Goal: Task Accomplishment & Management: Complete application form

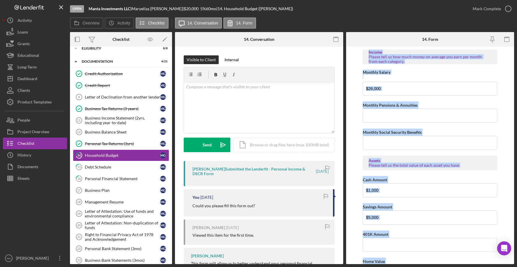
drag, startPoint x: 513, startPoint y: 138, endPoint x: 515, endPoint y: 35, distance: 103.2
click at [515, 35] on div "Open Manta Investments LLC | Maryeliza Gil | $20,000 $20,000 5 % 60 mo | 14. Ho…" at bounding box center [258, 133] width 517 height 267
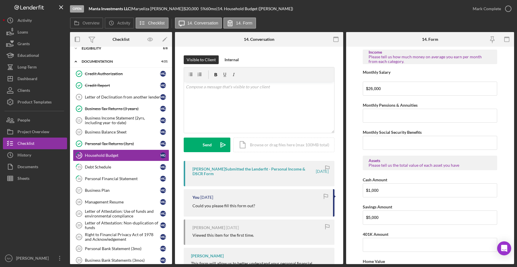
click at [359, 40] on div at bounding box center [374, 39] width 56 height 15
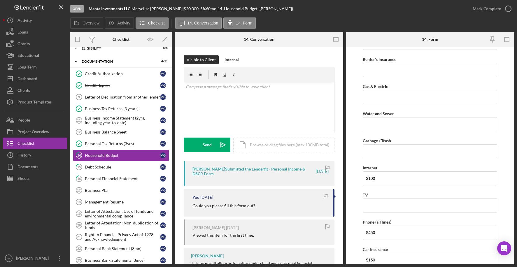
scroll to position [284, 0]
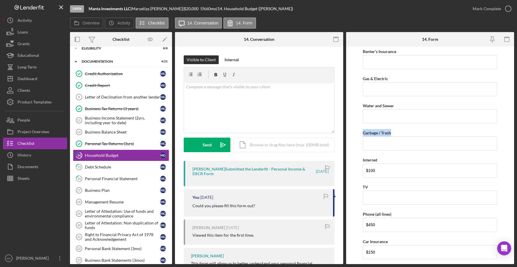
drag, startPoint x: 513, startPoint y: 119, endPoint x: 515, endPoint y: 145, distance: 25.1
click at [515, 145] on div "Open Manta Investments LLC | Maryeliza Gil | $20,000 $20,000 5 % 60 mo | 14. Ho…" at bounding box center [258, 133] width 517 height 267
drag, startPoint x: 515, startPoint y: 145, endPoint x: 489, endPoint y: 102, distance: 49.9
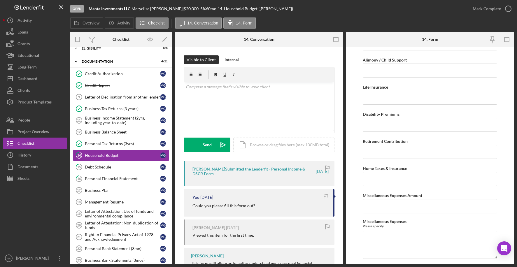
scroll to position [917, 0]
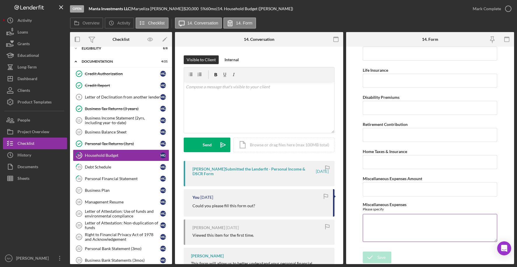
click at [443, 226] on textarea "Miscellaneous Expenses" at bounding box center [429, 228] width 134 height 28
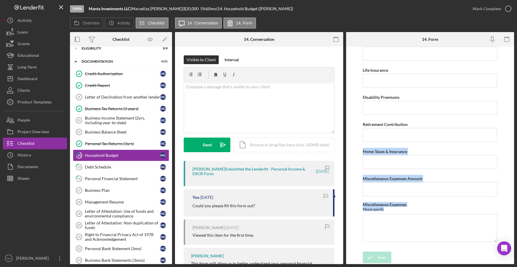
drag, startPoint x: 513, startPoint y: 234, endPoint x: 521, endPoint y: 135, distance: 98.5
click at [516, 135] on html "Open Manta Investments LLC | Maryeliza Gil | $20,000 $20,000 5 % 60 mo | 14. Ho…" at bounding box center [258, 133] width 517 height 267
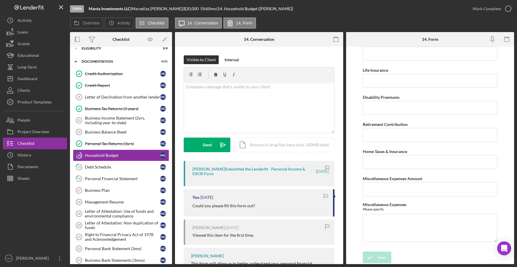
drag, startPoint x: 513, startPoint y: 230, endPoint x: 515, endPoint y: 204, distance: 26.0
click at [515, 204] on div "Open Manta Investments LLC | Maryeliza Gil | $20,000 $20,000 5 % 60 mo | 14. Ho…" at bounding box center [258, 133] width 517 height 267
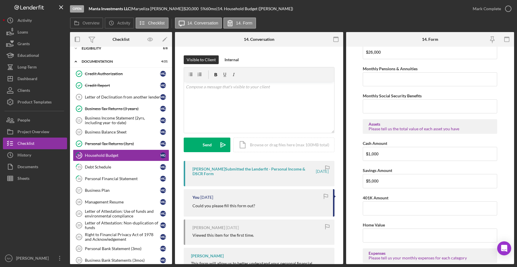
scroll to position [0, 0]
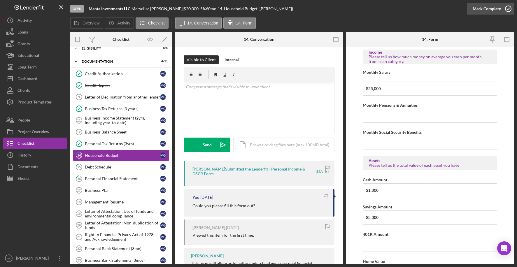
click at [485, 8] on div "Mark Complete" at bounding box center [486, 9] width 28 height 12
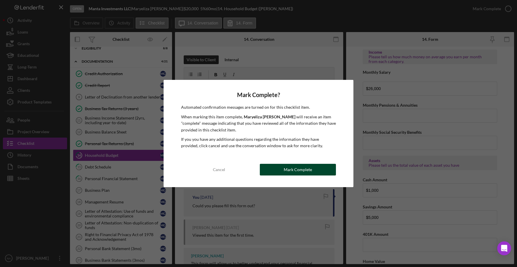
click at [300, 169] on div "Mark Complete" at bounding box center [297, 170] width 28 height 12
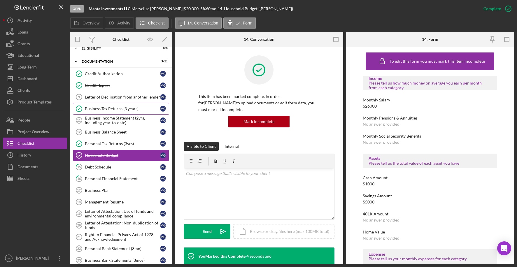
click at [115, 107] on div "Business Tax Returns (3 years)" at bounding box center [122, 108] width 75 height 5
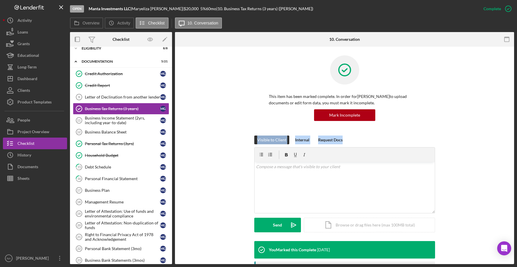
drag, startPoint x: 512, startPoint y: 113, endPoint x: 516, endPoint y: 142, distance: 28.9
click at [516, 142] on div "Open Manta Investments LLC | Maryeliza Gil | $20,000 $20,000 5 % 60 mo | 10. Bu…" at bounding box center [258, 133] width 517 height 267
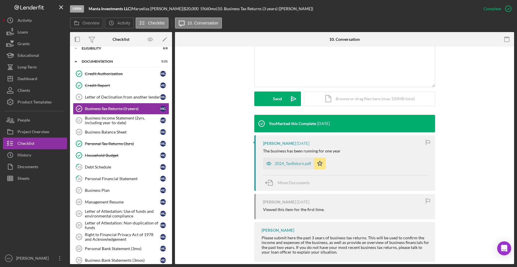
scroll to position [135, 0]
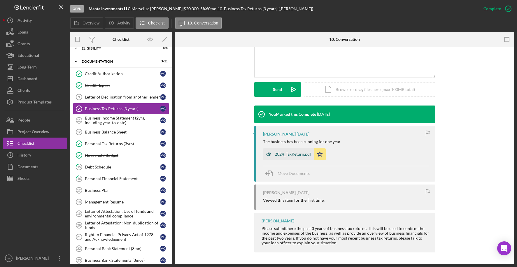
click at [297, 152] on div "2024_TaxReturn.pdf" at bounding box center [292, 154] width 36 height 5
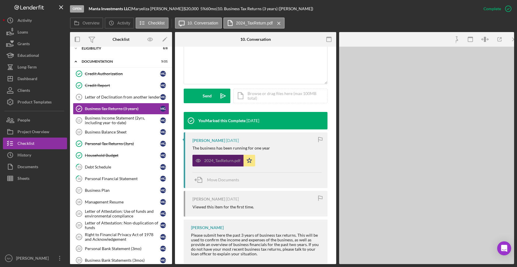
scroll to position [142, 0]
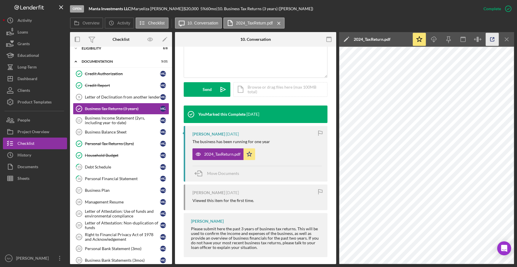
click at [492, 38] on polyline "button" at bounding box center [492, 38] width 1 height 1
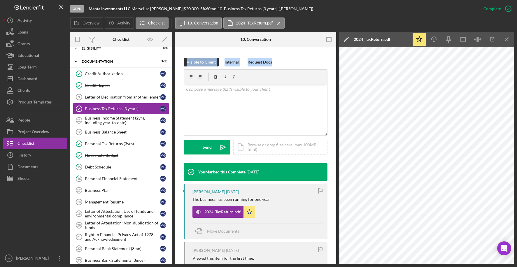
scroll to position [65, 0]
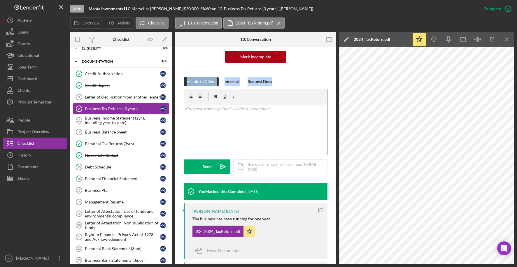
click at [191, 112] on div "v Color teal Color pink Remove color Add row above Add row below Add column bef…" at bounding box center [255, 129] width 143 height 51
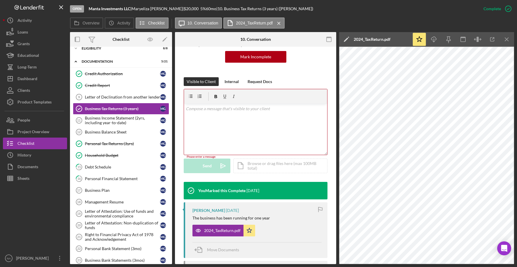
click at [204, 109] on p at bounding box center [256, 108] width 140 height 6
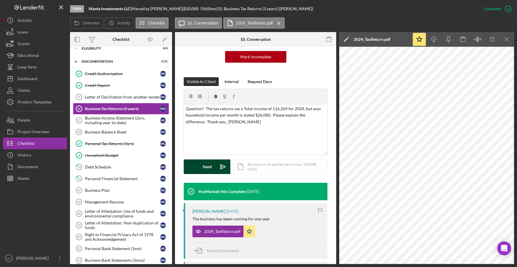
click at [207, 164] on div "Send" at bounding box center [206, 166] width 9 height 15
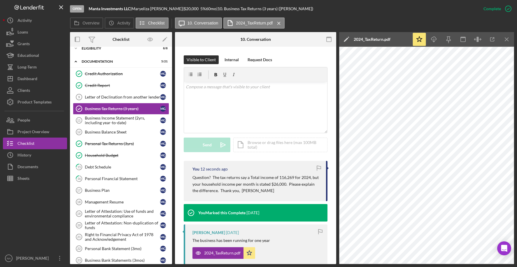
scroll to position [87, 0]
click at [115, 145] on div "Personal Tax Returns (3yrs)" at bounding box center [122, 143] width 75 height 5
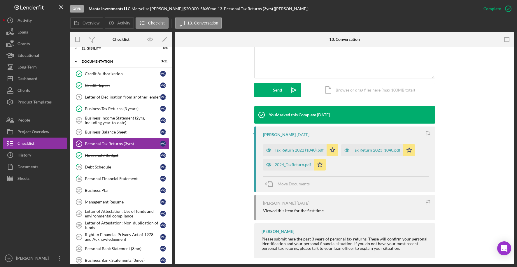
scroll to position [138, 0]
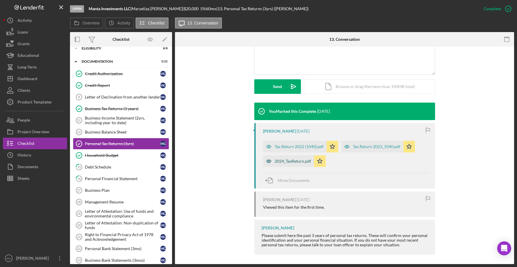
click at [299, 160] on div "2024_TaxReturn.pdf" at bounding box center [292, 161] width 36 height 5
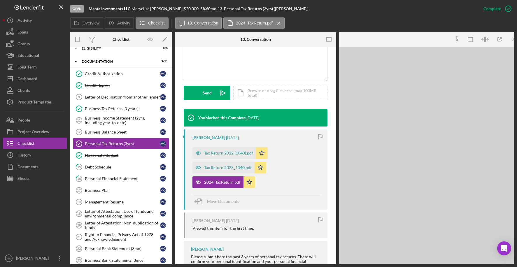
scroll to position [145, 0]
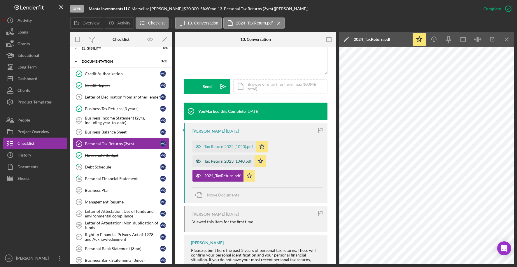
click at [216, 160] on div "Tax Return 2023_1040.pdf" at bounding box center [227, 161] width 47 height 5
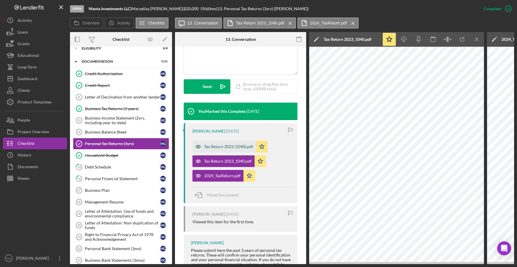
click at [224, 146] on div "Tax Return 2022 (1040).pdf" at bounding box center [228, 146] width 49 height 5
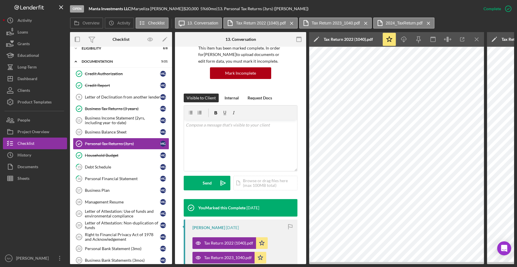
scroll to position [0, 0]
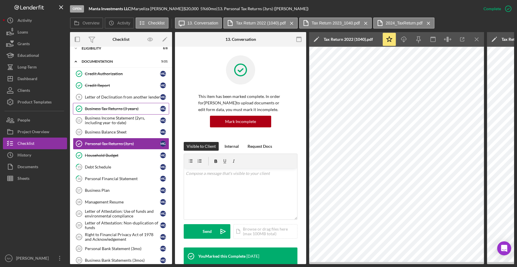
click at [109, 109] on div "Business Tax Returns (3 years)" at bounding box center [122, 108] width 75 height 5
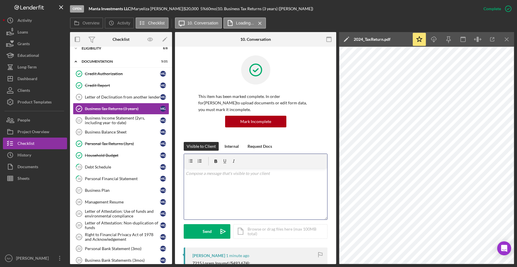
click at [200, 177] on div "v Color teal Color pink Remove color Add row above Add row below Add column bef…" at bounding box center [255, 193] width 143 height 51
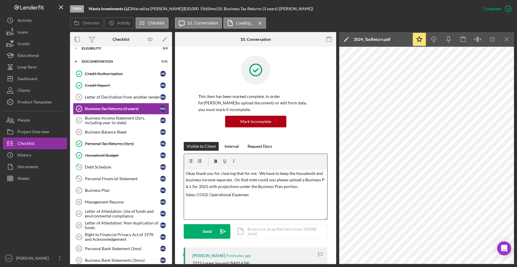
click at [211, 185] on p "Okay thank you for clearing that for me. We have to keep the household and busi…" at bounding box center [256, 180] width 140 height 20
click at [309, 201] on p "Please include actual/projected Sales, COGS, Operational Expenses" at bounding box center [256, 201] width 140 height 6
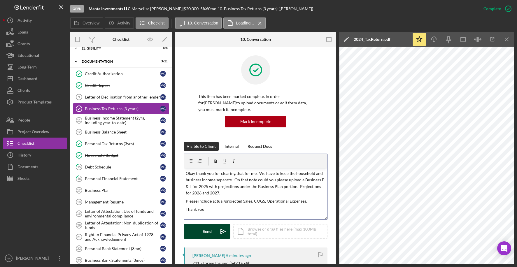
click at [204, 230] on div "Send" at bounding box center [206, 231] width 9 height 15
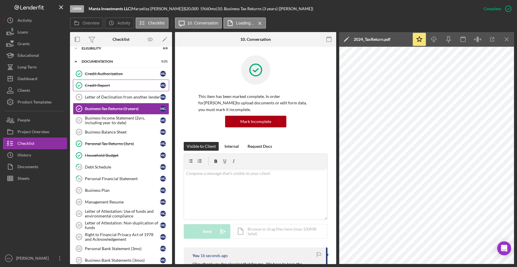
click at [127, 84] on div "Credit Report" at bounding box center [122, 85] width 75 height 5
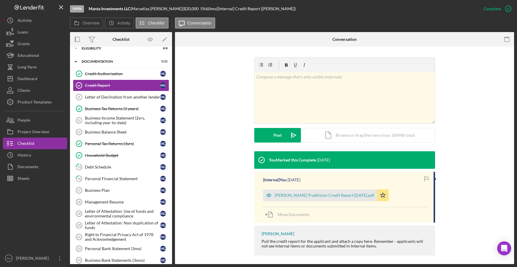
scroll to position [81, 0]
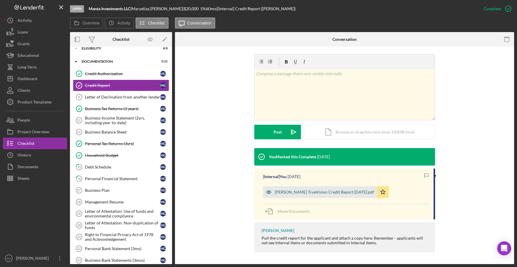
click at [313, 190] on div "Maryeliza Gil TrueVision Credit Report 8.13.25.pdf" at bounding box center [323, 192] width 99 height 5
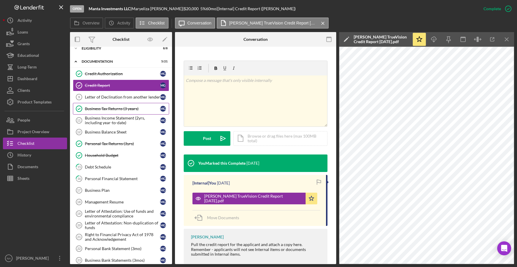
click at [117, 108] on div "Business Tax Returns (3 years)" at bounding box center [122, 108] width 75 height 5
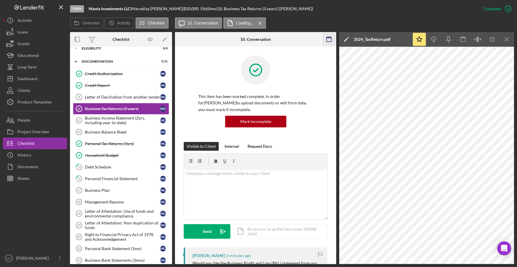
click at [504, 38] on icon "Icon/Menu Close" at bounding box center [506, 39] width 13 height 13
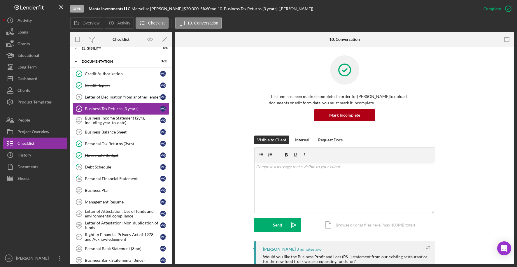
click at [144, 109] on div "Business Tax Returns (3 years)" at bounding box center [122, 108] width 75 height 5
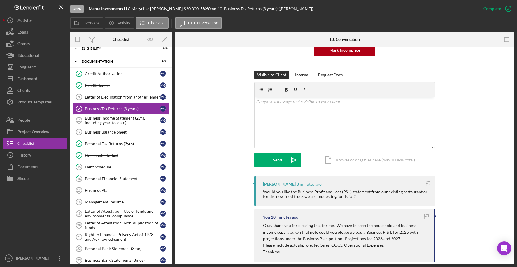
scroll to position [47, 0]
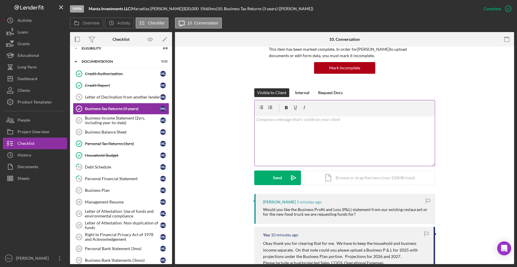
click at [307, 122] on p at bounding box center [344, 119] width 177 height 6
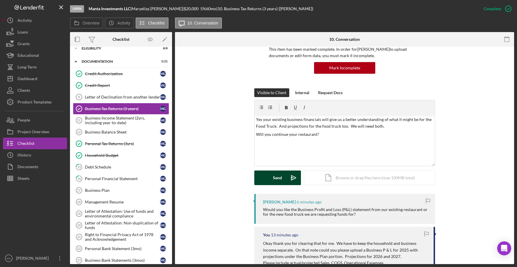
click at [280, 174] on div "Send" at bounding box center [277, 177] width 9 height 15
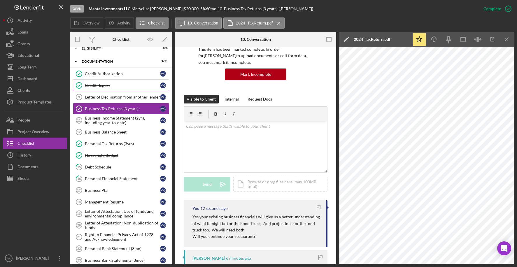
click at [127, 82] on link "Credit Report Credit Report M G" at bounding box center [121, 86] width 96 height 12
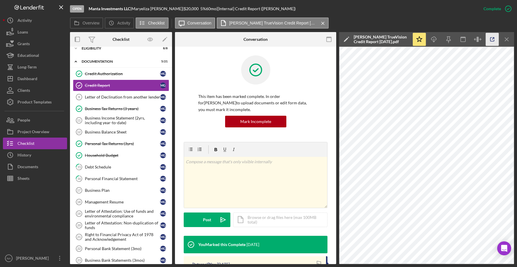
click at [491, 39] on icon "button" at bounding box center [491, 39] width 13 height 13
click at [98, 60] on div "Documentation" at bounding box center [123, 61] width 83 height 3
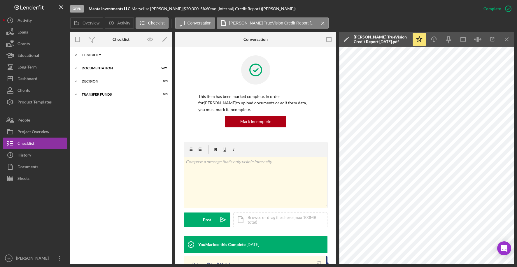
click at [110, 52] on div "Icon/Expander Eligibility 8 / 8" at bounding box center [121, 55] width 102 height 12
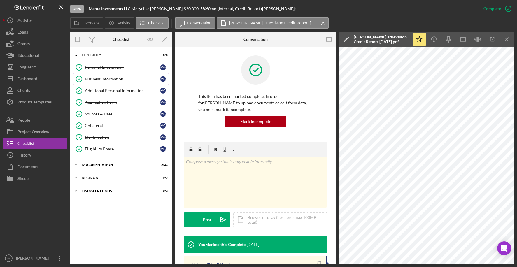
click at [132, 78] on div "Business Information" at bounding box center [122, 79] width 75 height 5
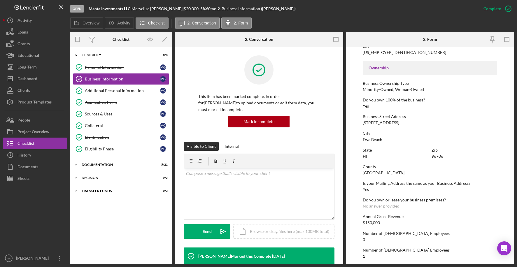
scroll to position [164, 0]
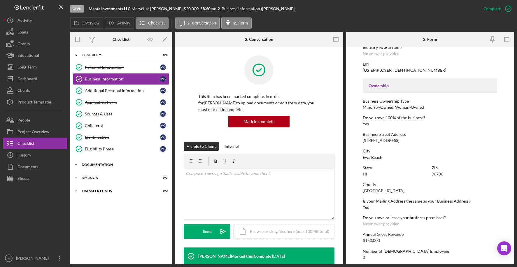
click at [106, 163] on div "Documentation" at bounding box center [123, 164] width 83 height 3
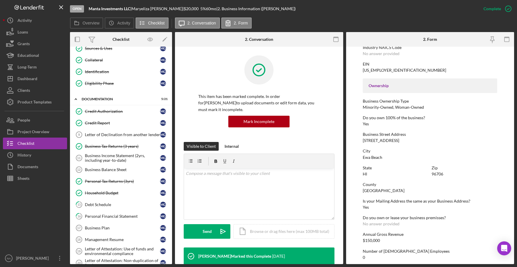
scroll to position [67, 0]
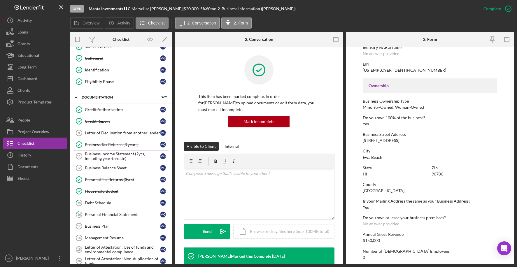
click at [112, 144] on div "Business Tax Returns (3 years)" at bounding box center [122, 144] width 75 height 5
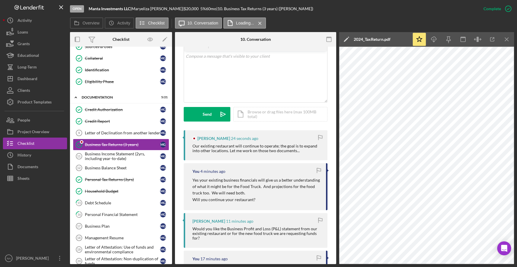
scroll to position [121, 0]
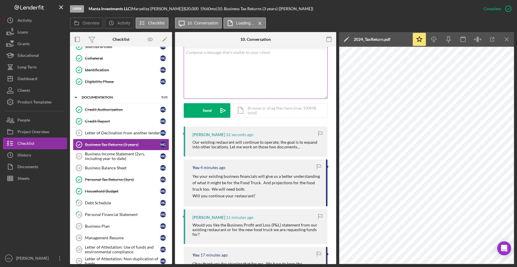
click at [208, 57] on div "v Color teal Color pink Remove color Add row above Add row below Add column bef…" at bounding box center [255, 72] width 143 height 51
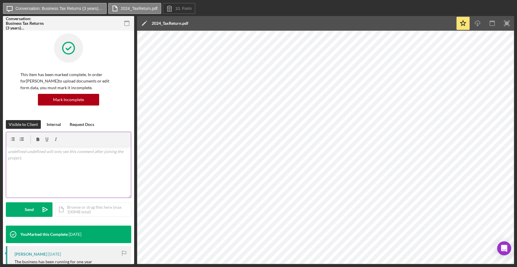
click at [27, 153] on p at bounding box center [68, 151] width 121 height 6
